Goal: Task Accomplishment & Management: Complete application form

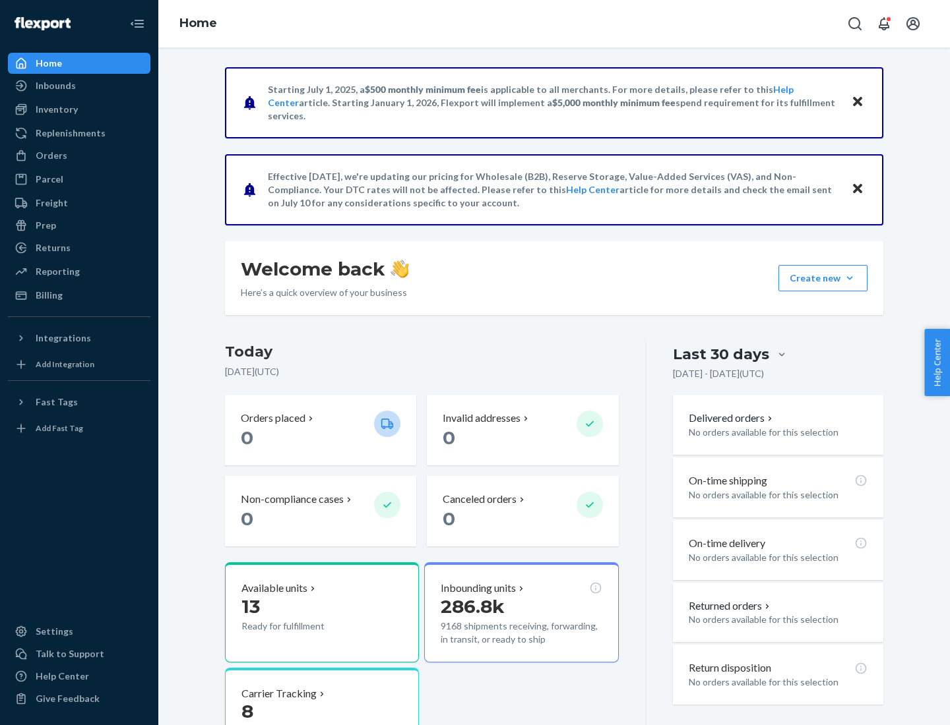
click at [849, 278] on button "Create new Create new inbound Create new order Create new product" at bounding box center [822, 278] width 89 height 26
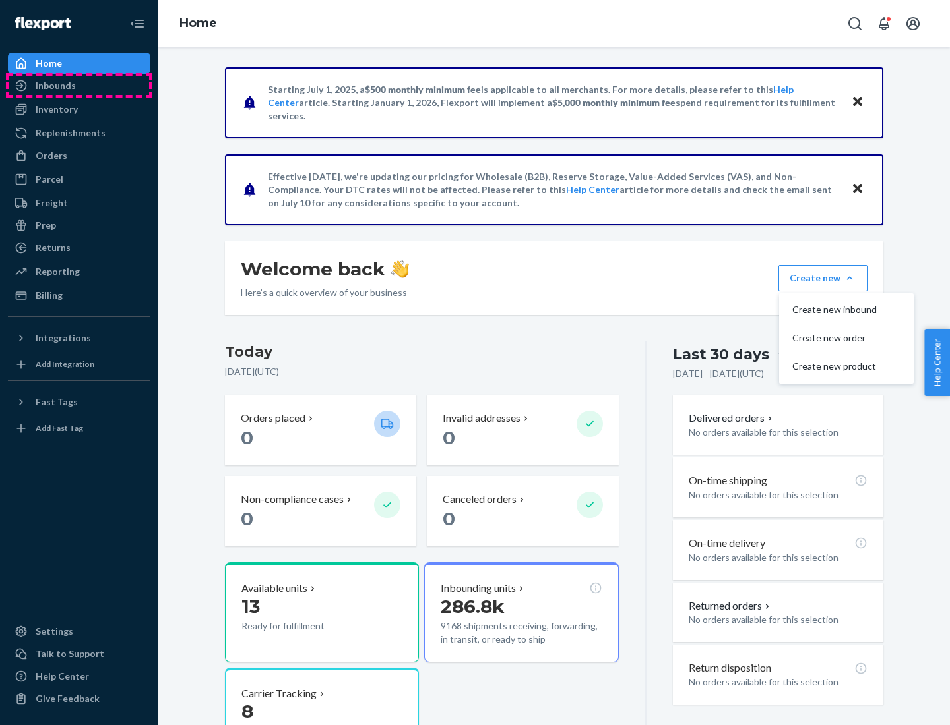
click at [79, 86] on div "Inbounds" at bounding box center [79, 86] width 140 height 18
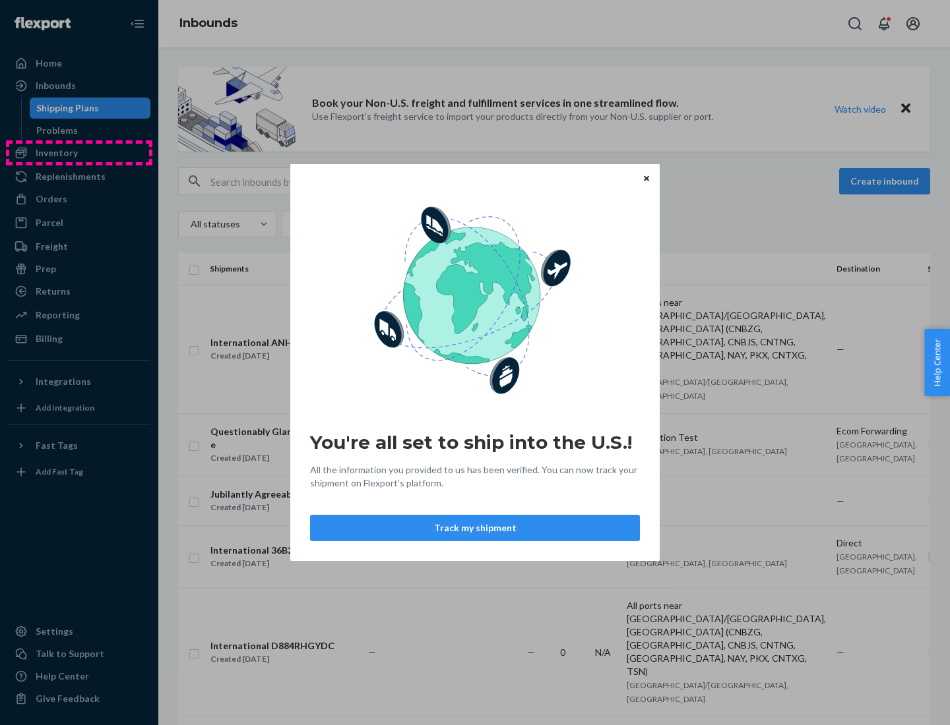
click at [79, 153] on div "You're all set to ship into the U.S.! All the information you provided to us ha…" at bounding box center [475, 362] width 950 height 725
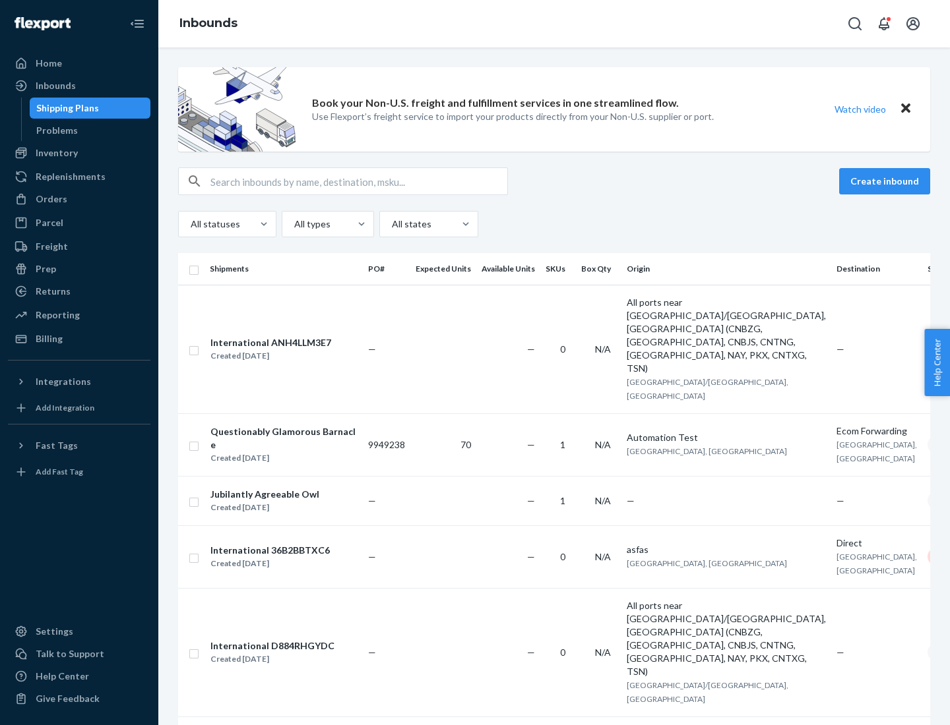
click at [554, 24] on div "Inbounds" at bounding box center [553, 23] width 791 height 47
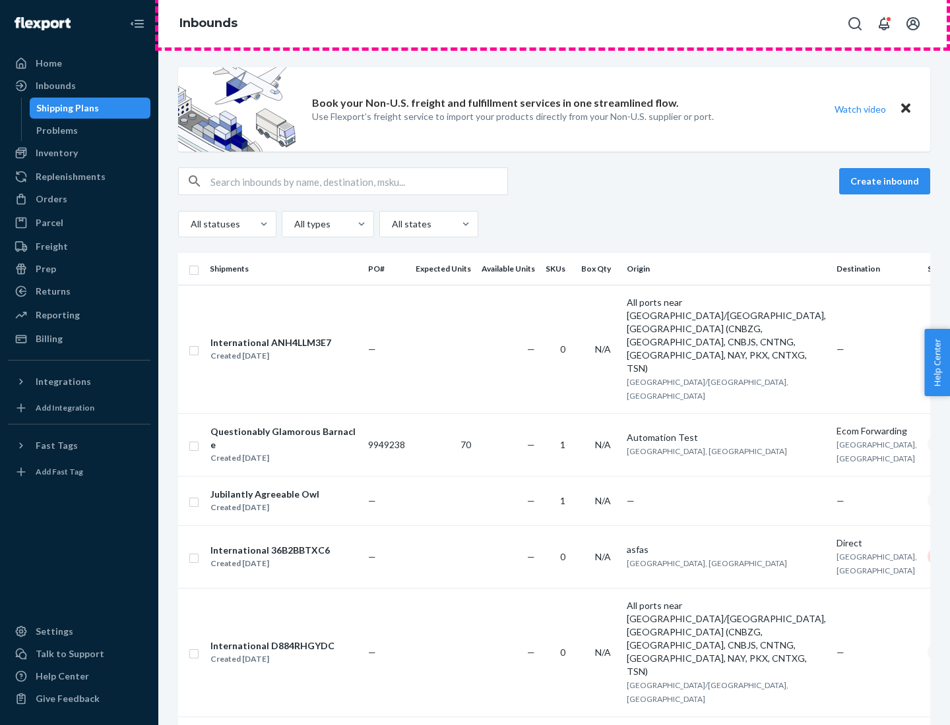
click at [554, 24] on div "Inbounds" at bounding box center [553, 23] width 791 height 47
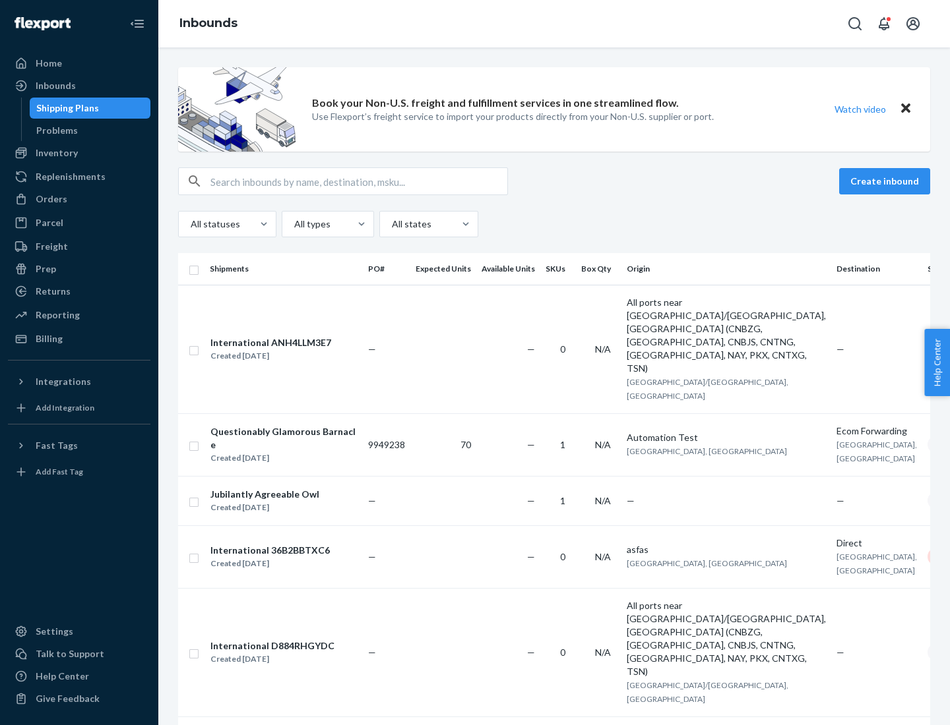
click at [554, 224] on div "All statuses All types All states" at bounding box center [554, 224] width 752 height 26
click at [65, 108] on div "Shipping Plans" at bounding box center [67, 108] width 63 height 13
click at [886, 181] on button "Create inbound" at bounding box center [884, 181] width 91 height 26
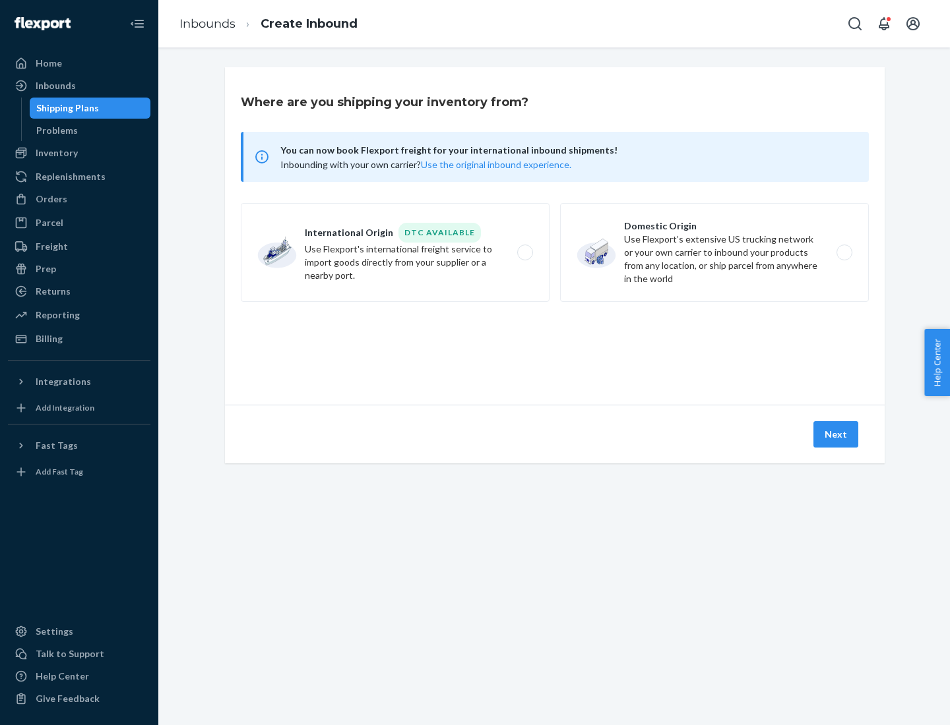
click at [395, 253] on label "International Origin DTC Available Use Flexport's international freight service…" at bounding box center [395, 252] width 309 height 99
click at [524, 253] on input "International Origin DTC Available Use Flexport's international freight service…" at bounding box center [528, 253] width 9 height 9
radio input "true"
click at [555, 345] on icon at bounding box center [554, 344] width 37 height 37
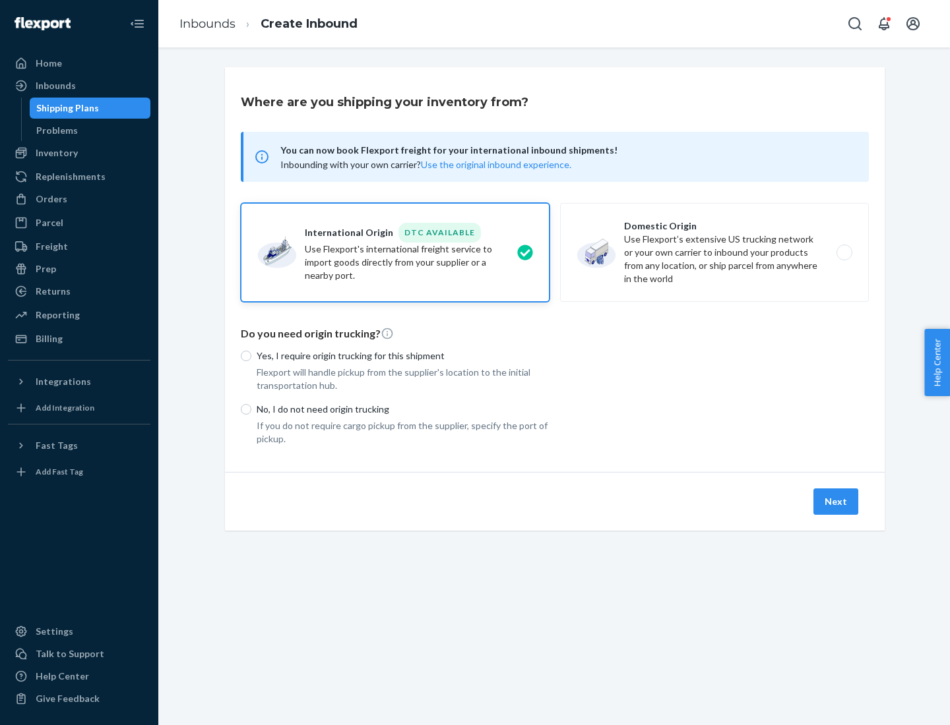
click at [403, 355] on p "Yes, I require origin trucking for this shipment" at bounding box center [403, 356] width 293 height 13
click at [251, 355] on input "Yes, I require origin trucking for this shipment" at bounding box center [246, 356] width 11 height 11
radio input "true"
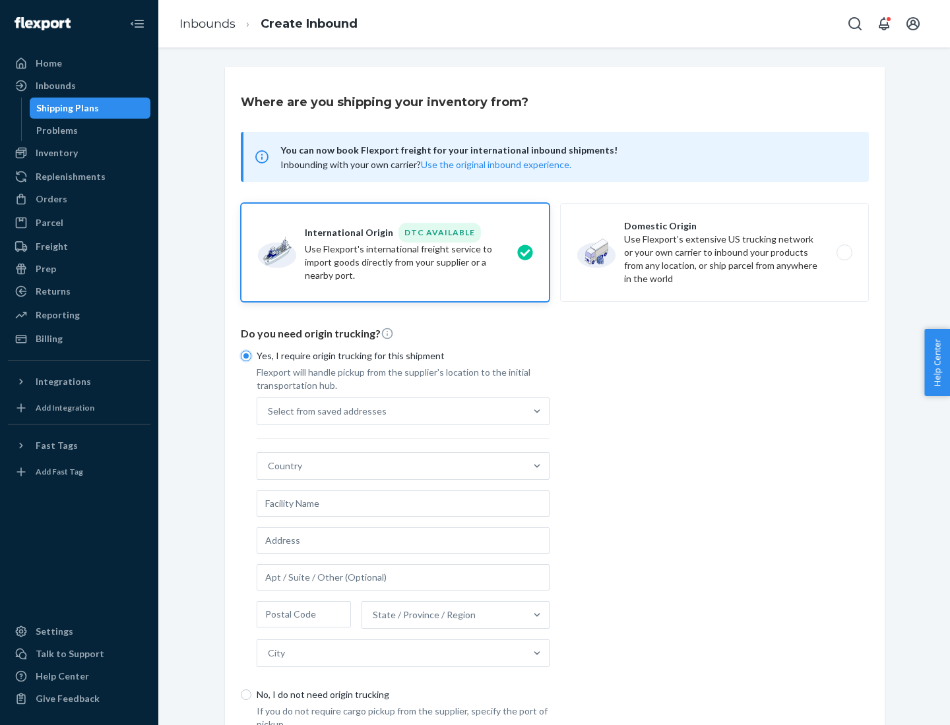
scroll to position [25, 0]
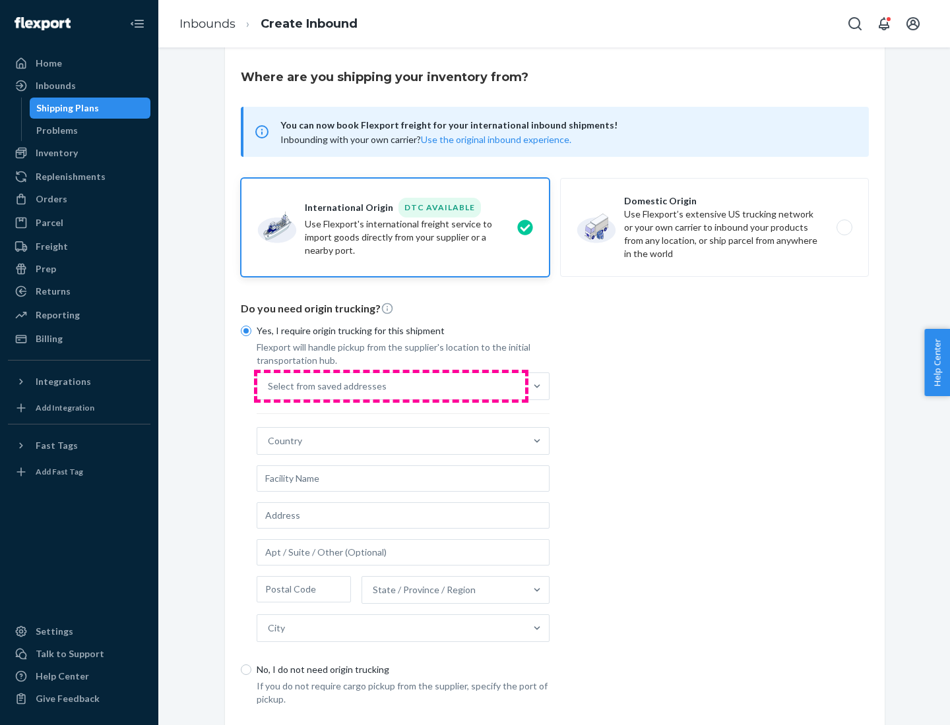
click at [391, 386] on div "Select from saved addresses" at bounding box center [391, 386] width 268 height 26
click at [269, 386] on input "Select from saved addresses" at bounding box center [268, 386] width 1 height 13
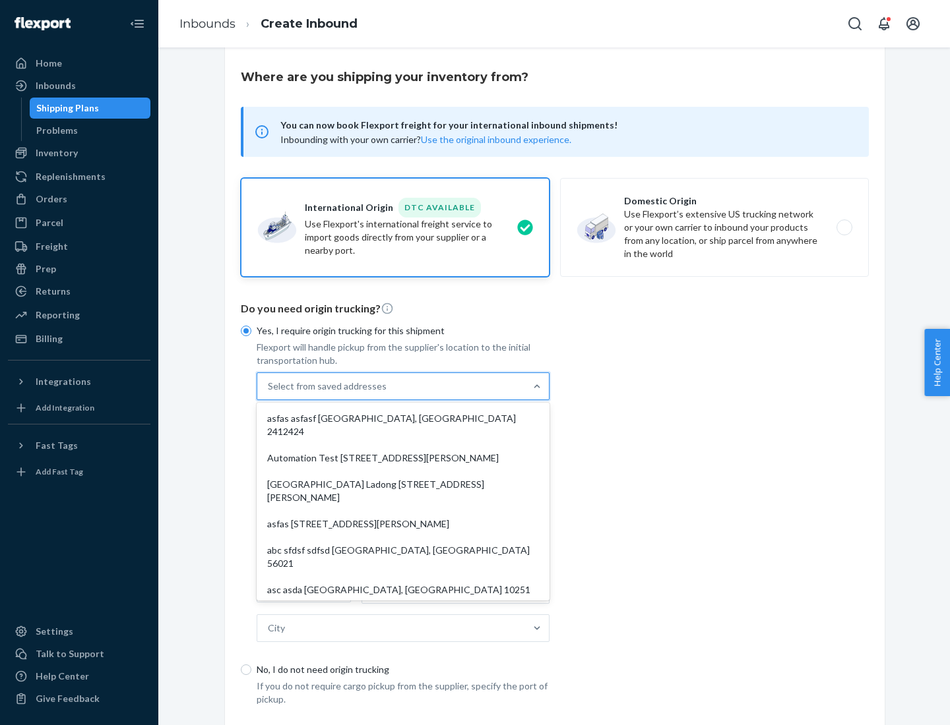
scroll to position [57, 0]
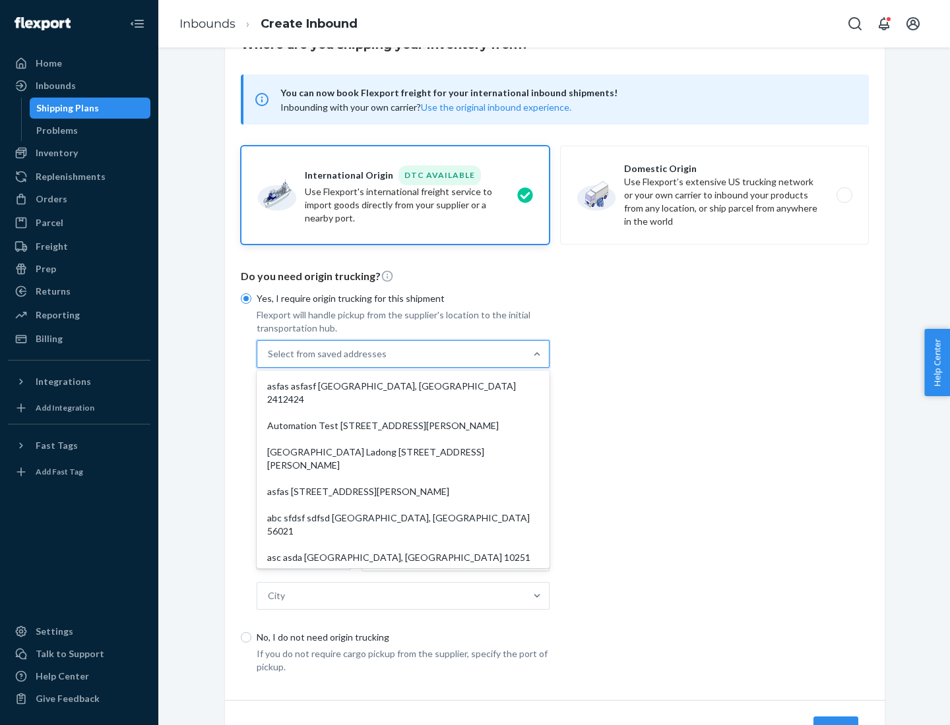
click at [403, 386] on div "asfas asfasf [GEOGRAPHIC_DATA], [GEOGRAPHIC_DATA] 2412424" at bounding box center [403, 393] width 288 height 40
click at [269, 361] on input "option asfas asfasf [GEOGRAPHIC_DATA], [GEOGRAPHIC_DATA] 2412424 focused, 1 of …" at bounding box center [268, 354] width 1 height 13
type input "asfas"
type input "asfasf"
type input "2412424"
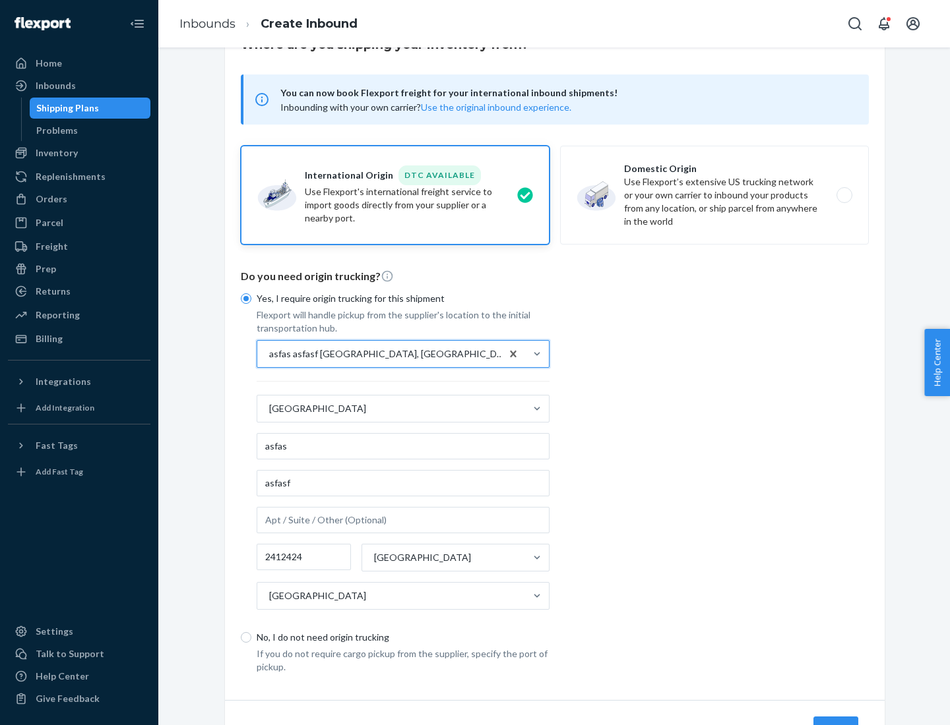
scroll to position [123, 0]
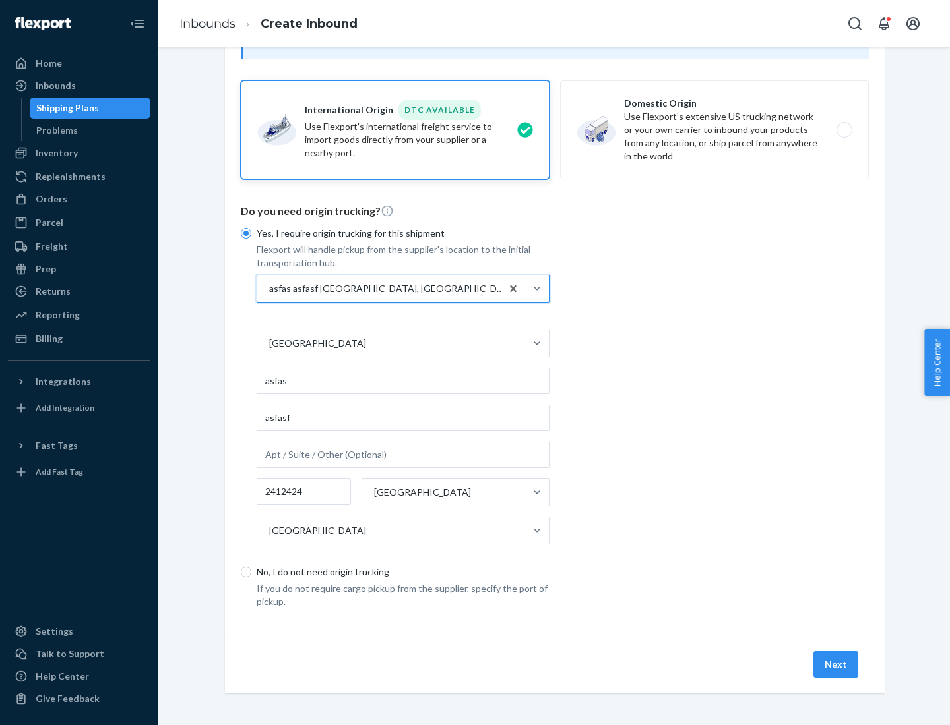
click at [836, 664] on button "Next" at bounding box center [835, 665] width 45 height 26
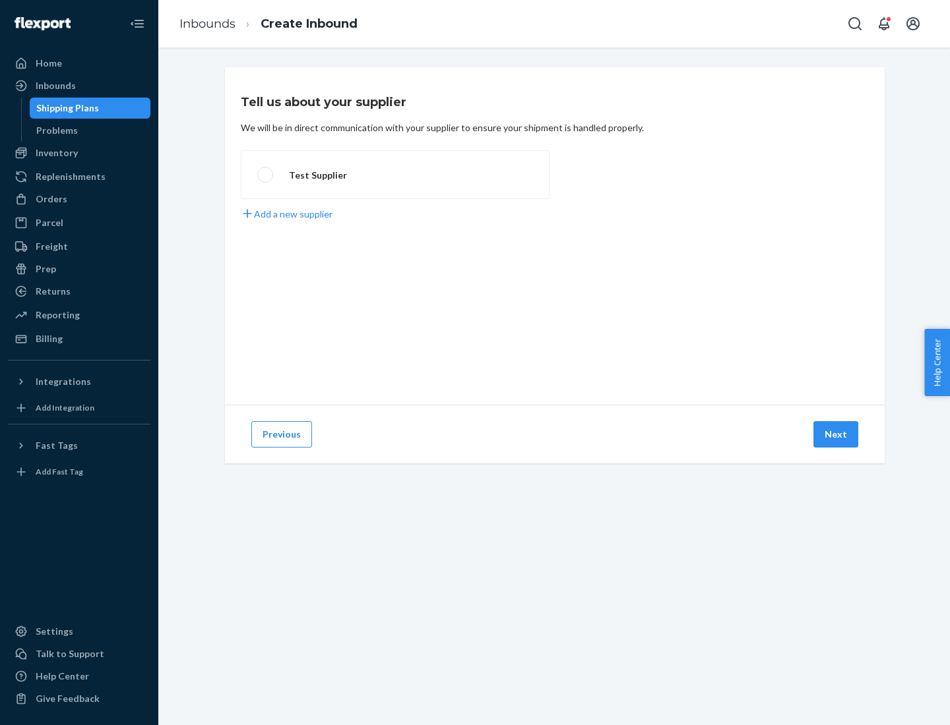
click at [395, 175] on label "Test Supplier" at bounding box center [395, 174] width 309 height 49
click at [266, 175] on input "Test Supplier" at bounding box center [261, 175] width 9 height 9
radio input "true"
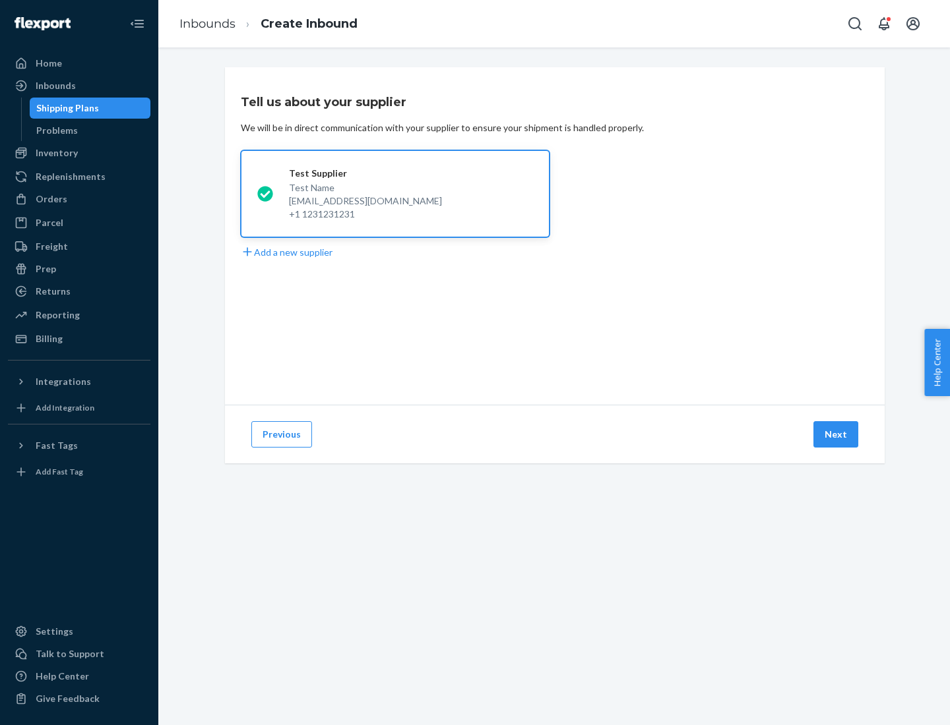
click at [836, 435] on button "Next" at bounding box center [835, 434] width 45 height 26
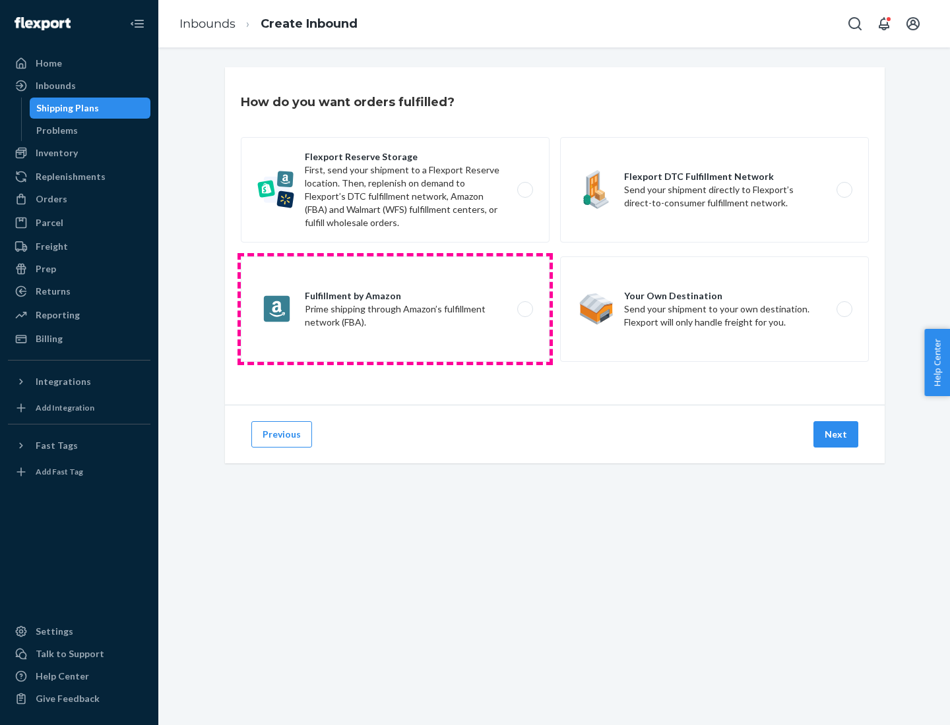
click at [395, 309] on label "Fulfillment by Amazon Prime shipping through Amazon’s fulfillment network (FBA)." at bounding box center [395, 310] width 309 height 106
click at [524, 309] on input "Fulfillment by Amazon Prime shipping through Amazon’s fulfillment network (FBA)." at bounding box center [528, 309] width 9 height 9
radio input "true"
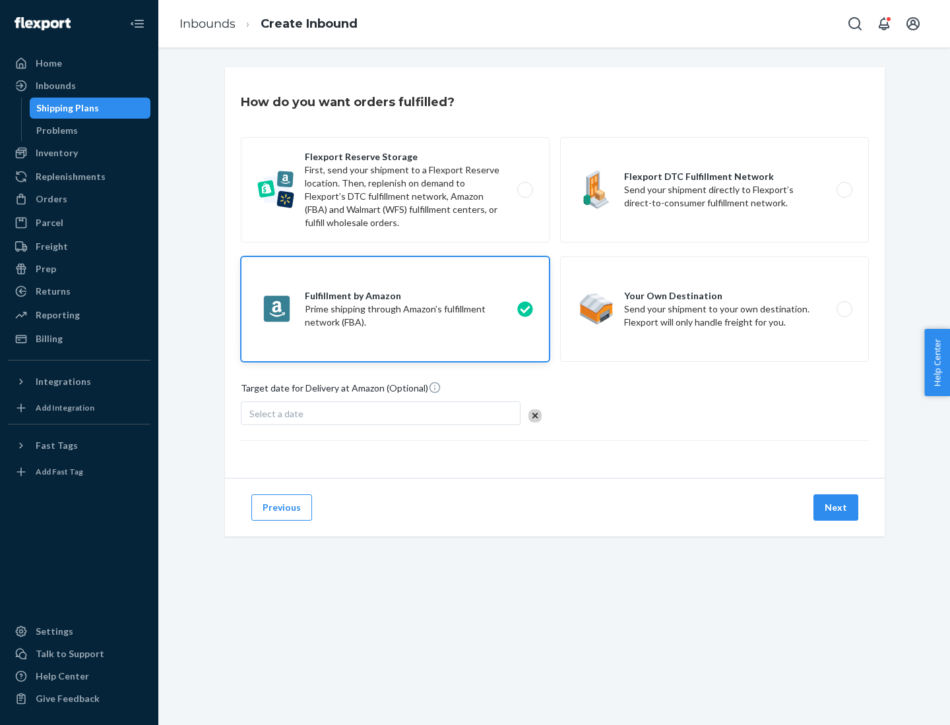
click at [836, 508] on button "Next" at bounding box center [835, 508] width 45 height 26
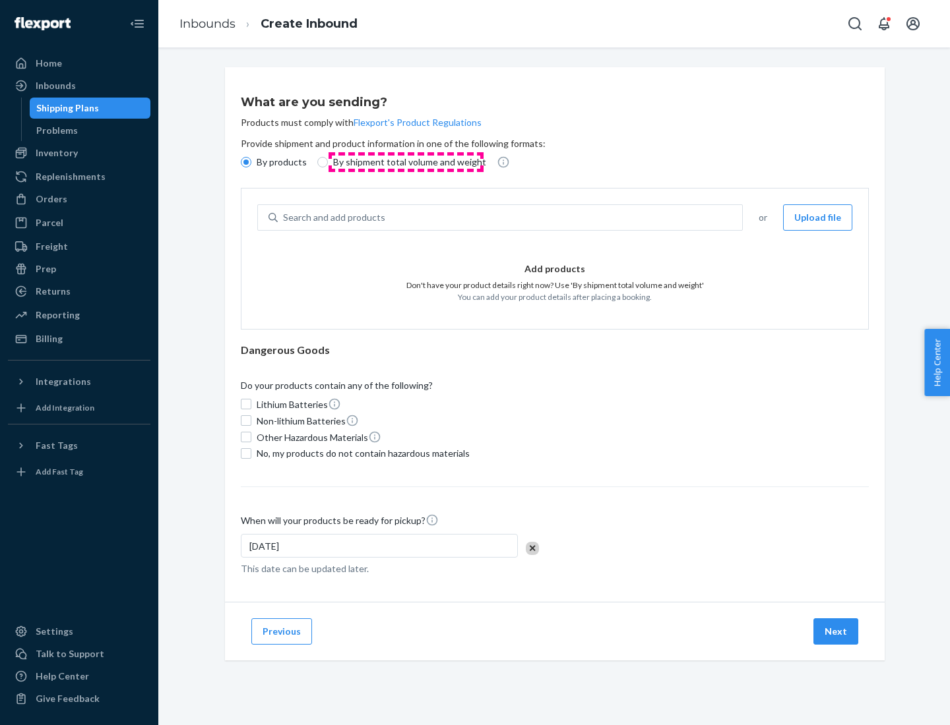
click at [406, 162] on p "By shipment total volume and weight" at bounding box center [409, 162] width 153 height 13
click at [328, 162] on input "By shipment total volume and weight" at bounding box center [322, 162] width 11 height 11
radio input "true"
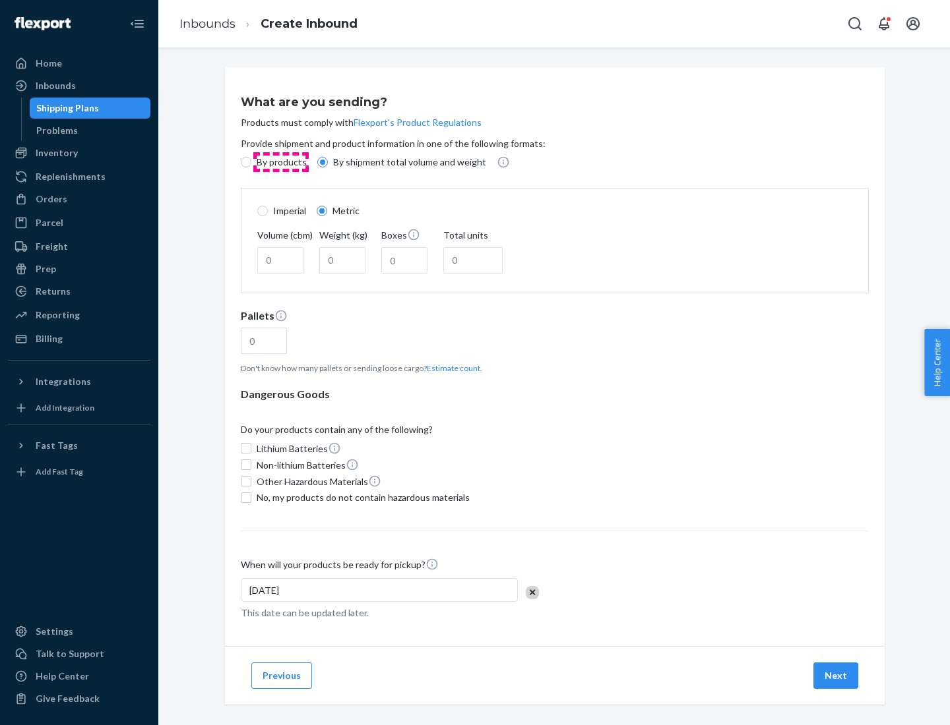
click at [280, 162] on p "By products" at bounding box center [282, 162] width 50 height 13
click at [251, 162] on input "By products" at bounding box center [246, 162] width 11 height 11
radio input "true"
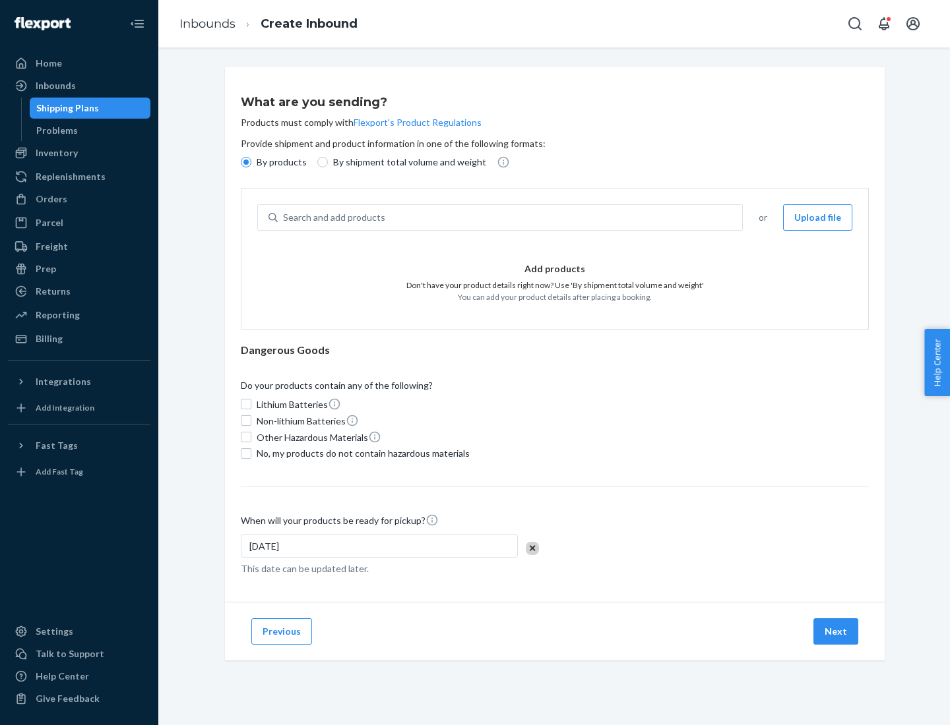
click at [510, 218] on div "Search and add products" at bounding box center [510, 218] width 464 height 24
click at [284, 218] on input "Search and add products" at bounding box center [283, 217] width 1 height 13
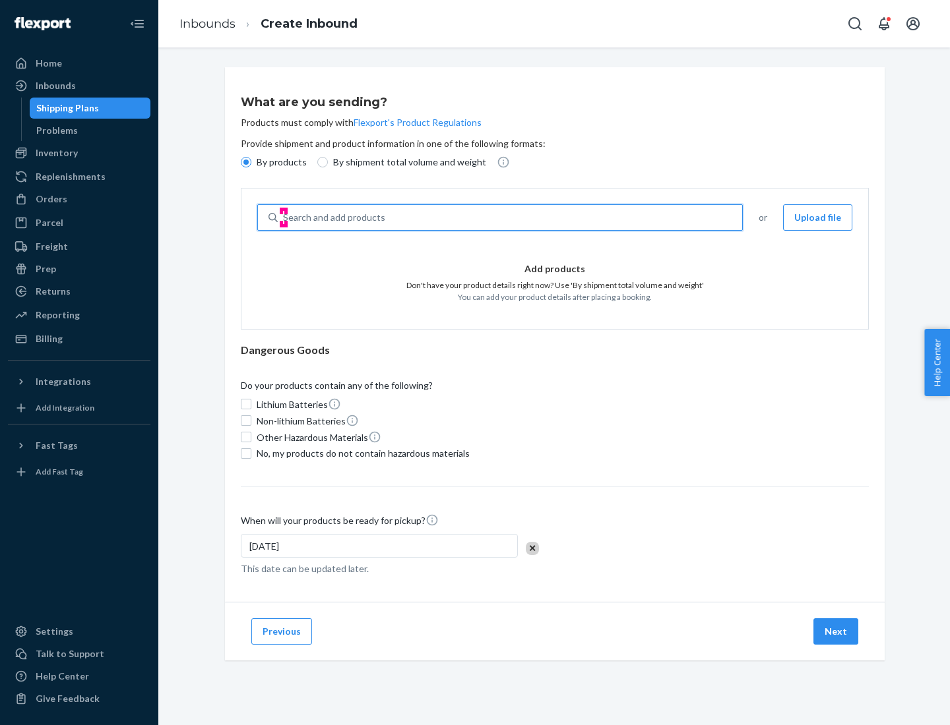
type input "test"
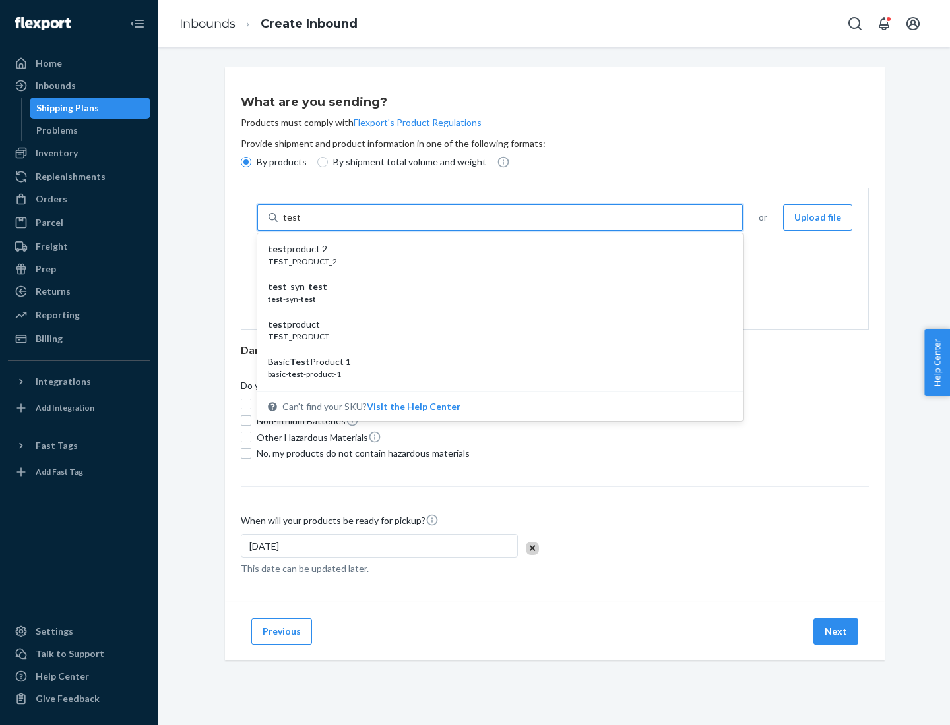
click at [495, 249] on div "test product 2" at bounding box center [495, 249] width 454 height 13
click at [300, 224] on input "test" at bounding box center [291, 217] width 17 height 13
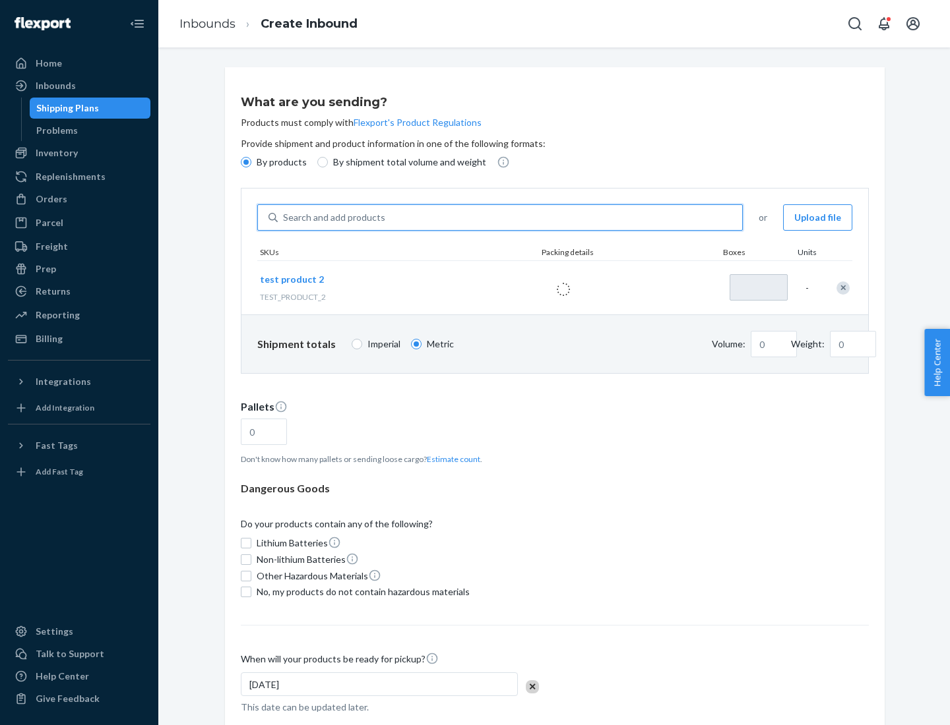
type input "1"
type input "0.02"
type input "22.23"
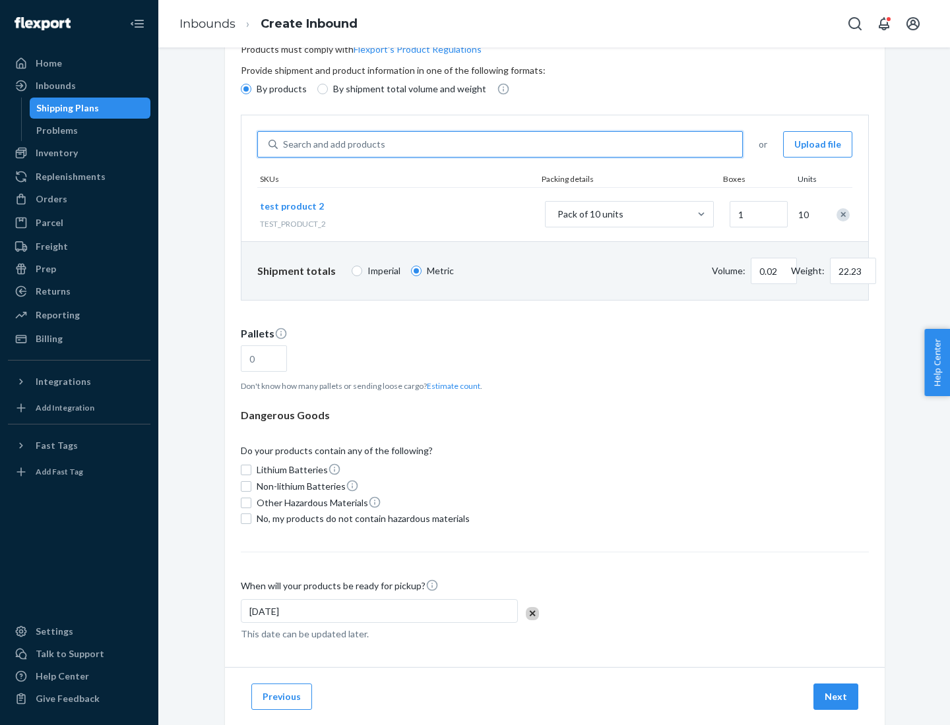
click at [450, 386] on button "Estimate count" at bounding box center [453, 386] width 53 height 11
type input "1"
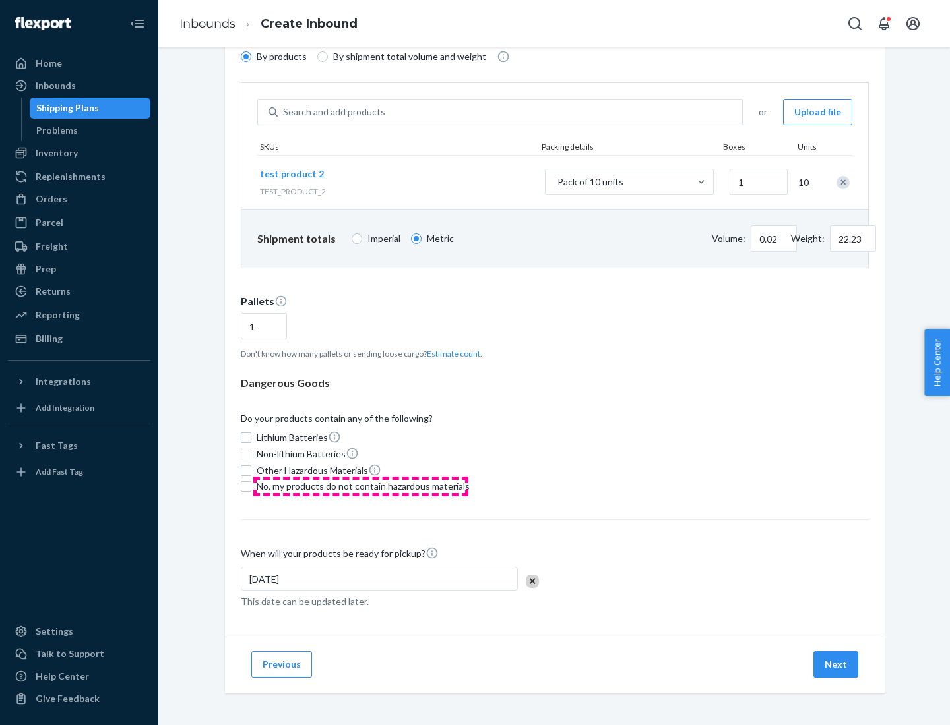
click at [361, 487] on span "No, my products do not contain hazardous materials" at bounding box center [363, 486] width 213 height 13
click at [251, 487] on input "No, my products do not contain hazardous materials" at bounding box center [246, 486] width 11 height 11
checkbox input "true"
click at [836, 665] on button "Next" at bounding box center [835, 665] width 45 height 26
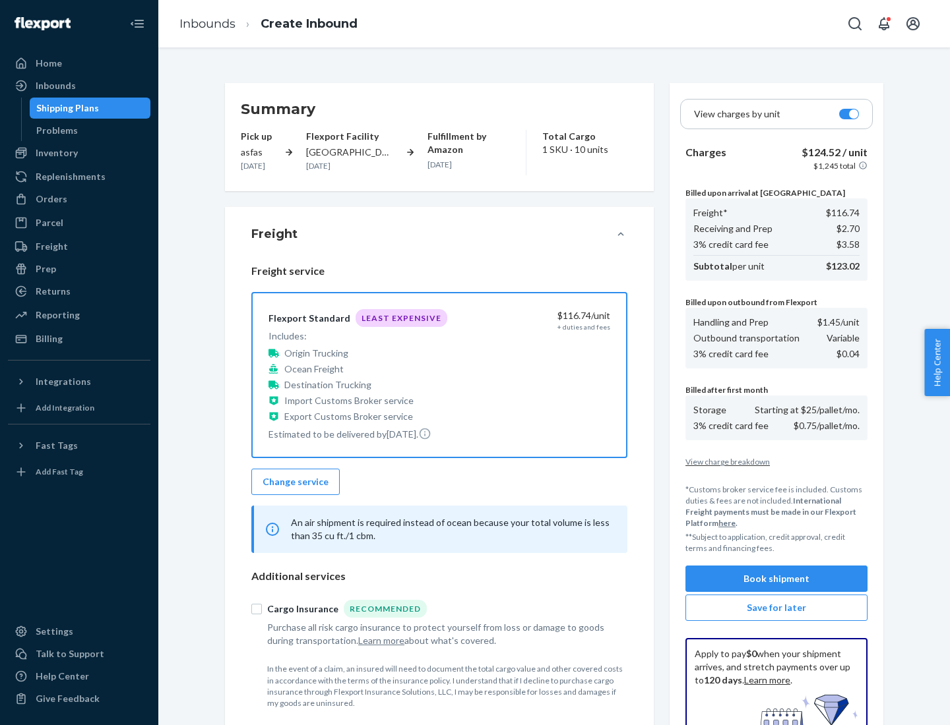
scroll to position [193, 0]
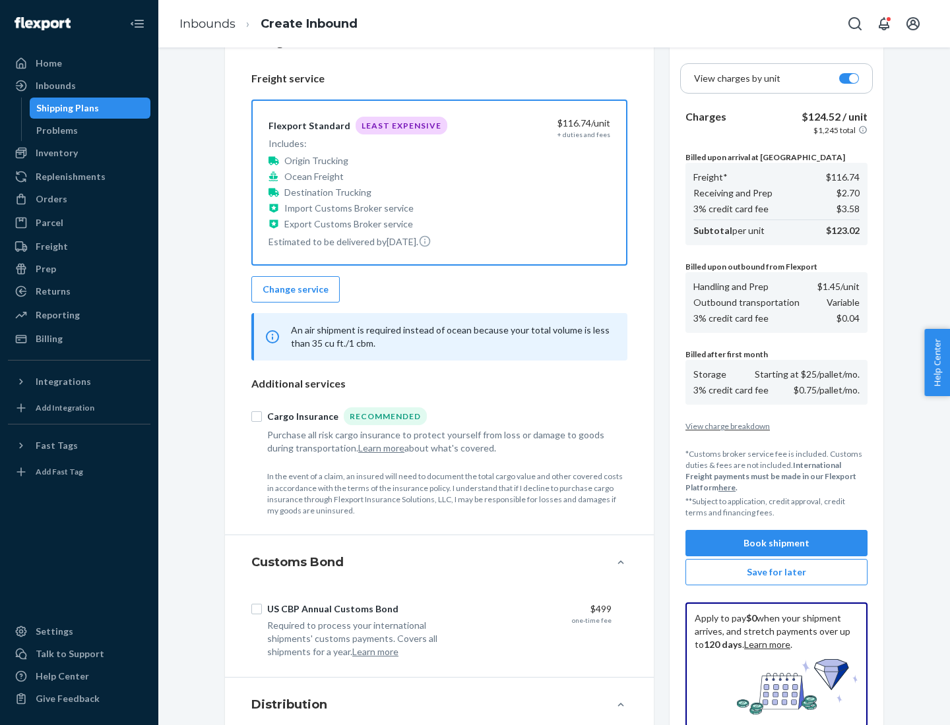
click at [776, 543] on button "Book shipment" at bounding box center [776, 543] width 182 height 26
